Goal: Navigation & Orientation: Find specific page/section

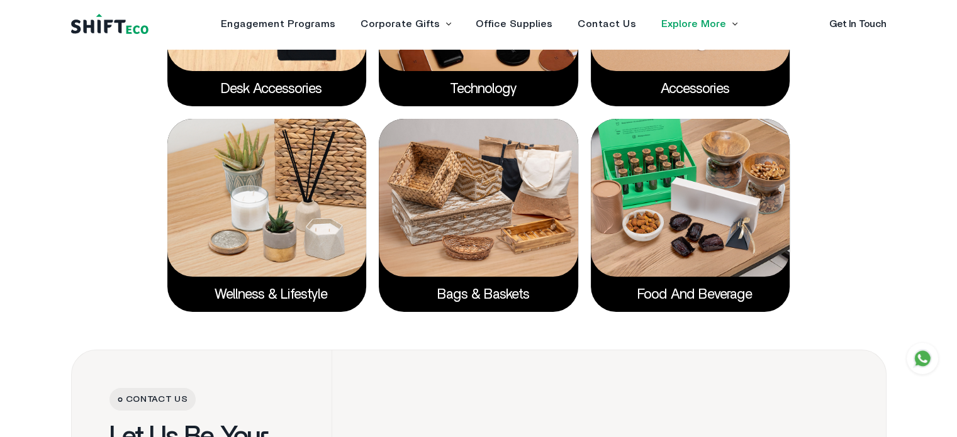
scroll to position [2380, 0]
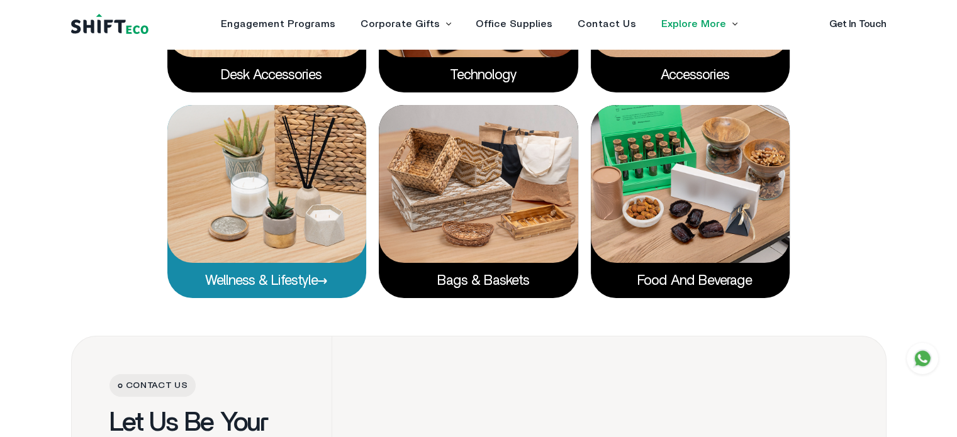
click at [257, 246] on img at bounding box center [266, 183] width 199 height 157
click at [275, 209] on img at bounding box center [266, 183] width 199 height 157
click at [294, 281] on link "Wellness & Lifestyle" at bounding box center [266, 281] width 123 height 14
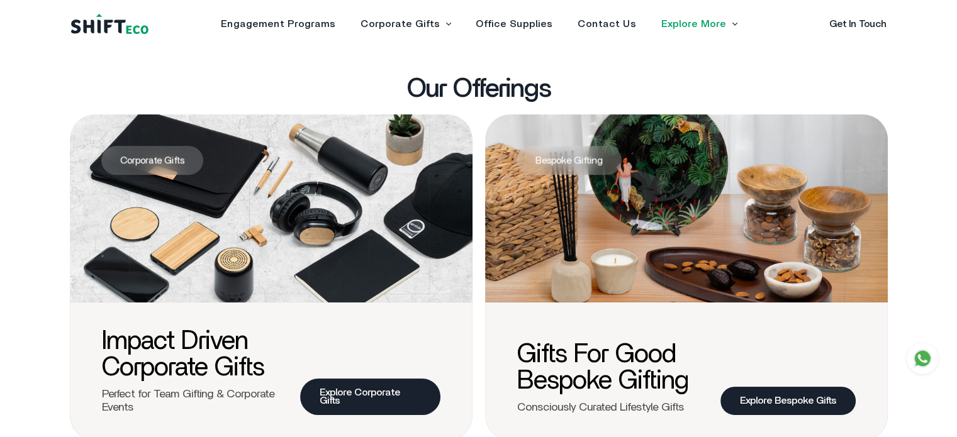
scroll to position [455, 0]
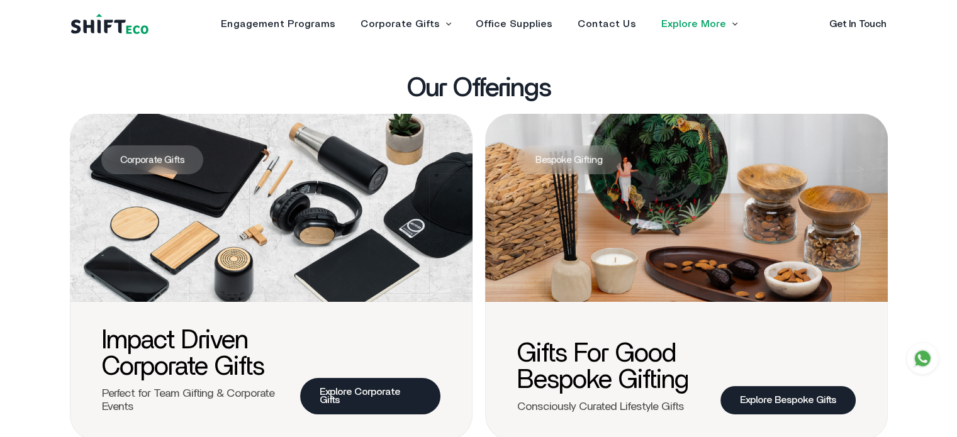
click at [439, 25] on li "Corporate Gifts Sustainable Corporate Gifts Bespoke Gifts" at bounding box center [405, 24] width 90 height 10
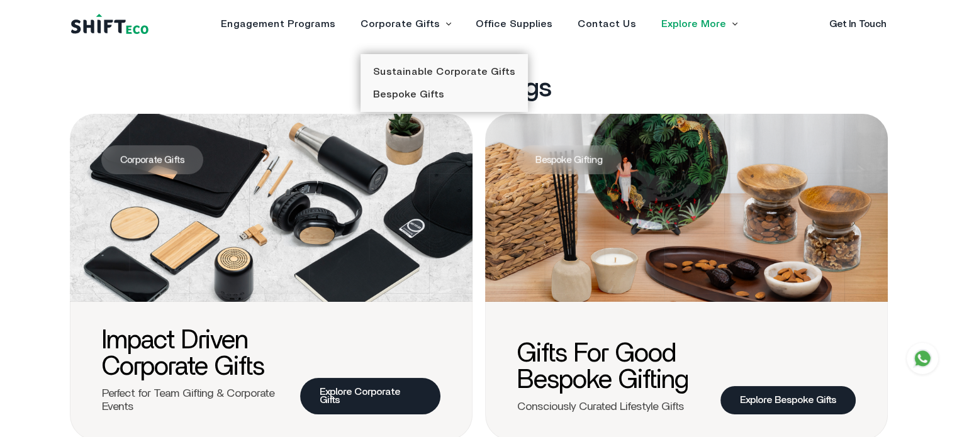
click at [439, 25] on li "Corporate Gifts Sustainable Corporate Gifts Bespoke Gifts" at bounding box center [405, 24] width 90 height 10
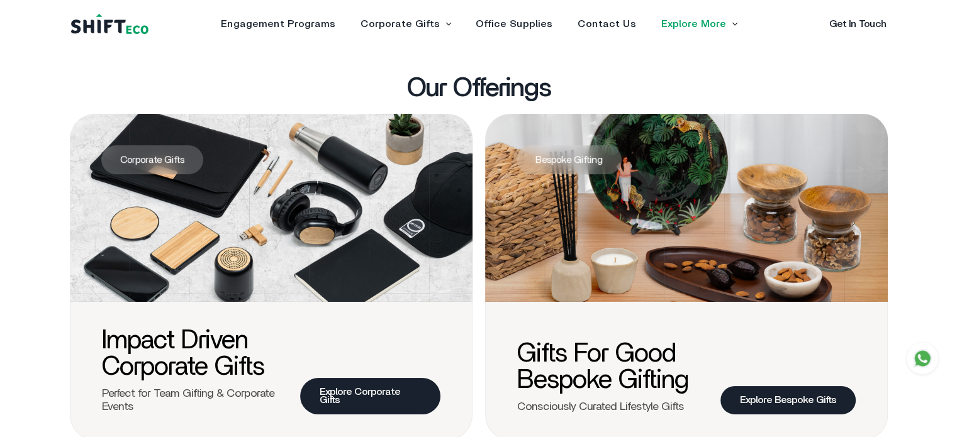
click at [439, 25] on li "Corporate Gifts Sustainable Corporate Gifts Bespoke Gifts" at bounding box center [405, 24] width 90 height 10
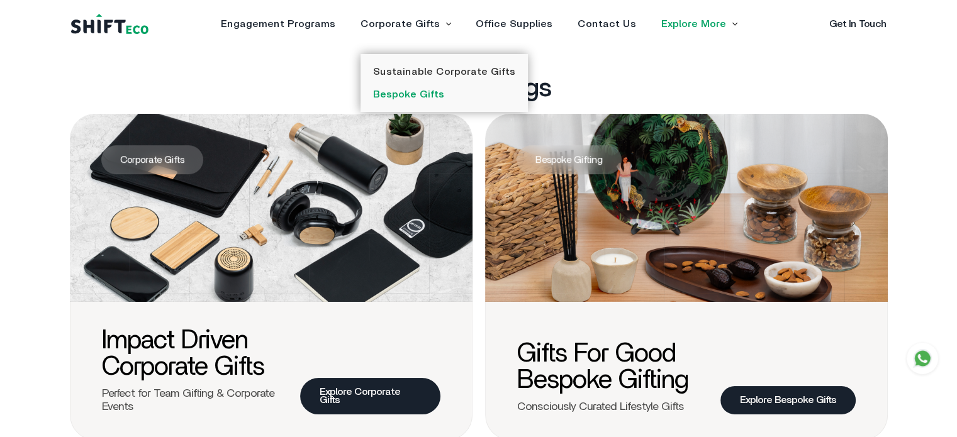
click at [420, 98] on link "Bespoke Gifts" at bounding box center [408, 94] width 71 height 10
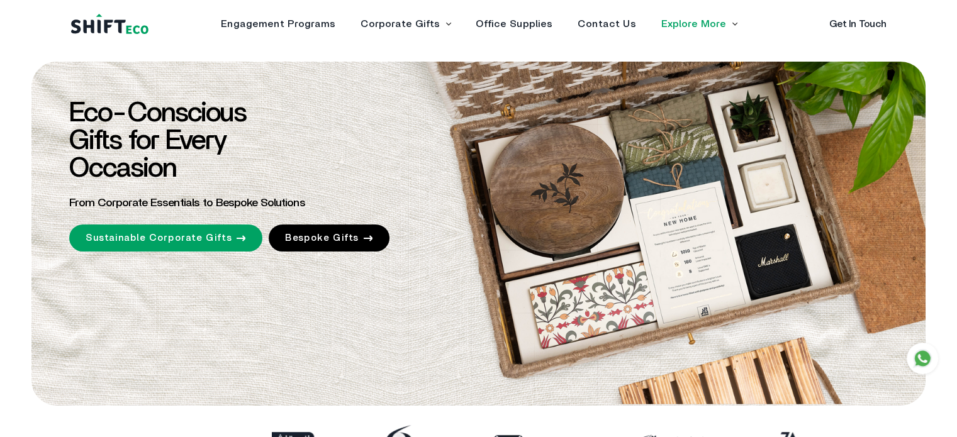
click at [720, 26] on link "Explore More" at bounding box center [693, 24] width 65 height 10
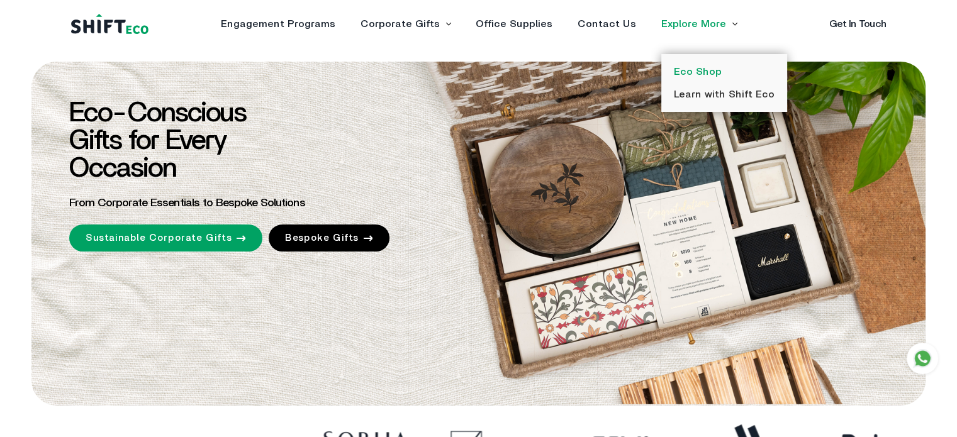
click at [699, 73] on link "Eco Shop" at bounding box center [698, 72] width 48 height 10
